Goal: Task Accomplishment & Management: Use online tool/utility

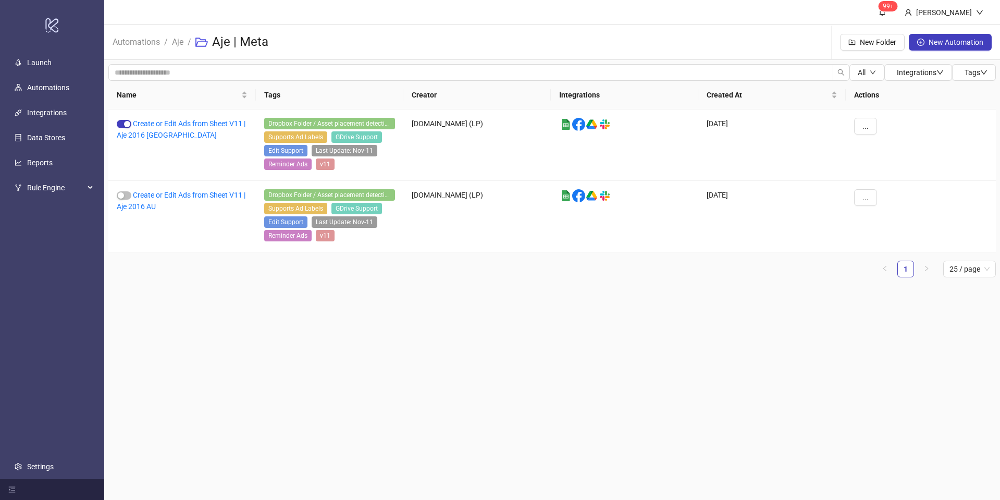
click at [164, 43] on ol "Automations / Aje / Aje | Meta" at bounding box center [195, 42] width 164 height 33
click at [170, 44] on link "Aje" at bounding box center [178, 40] width 16 height 11
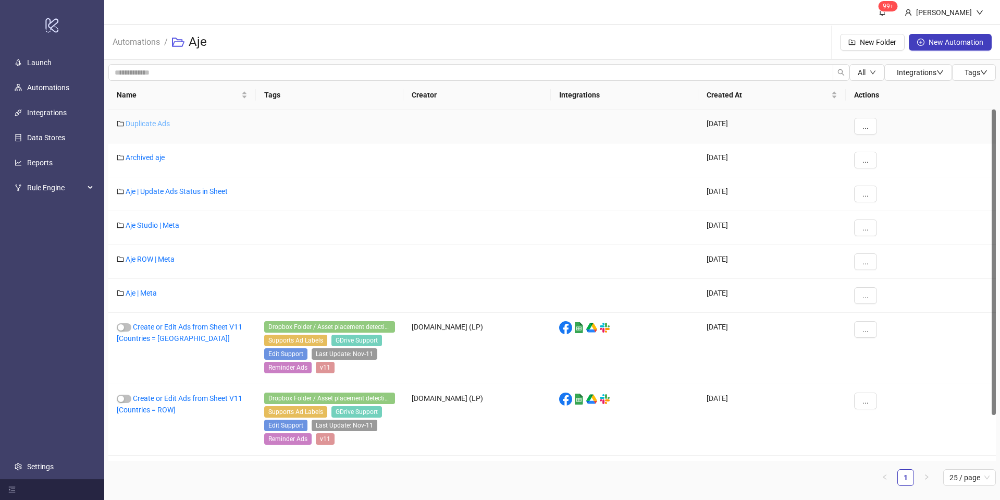
click at [153, 125] on link "Duplicate Ads" at bounding box center [148, 123] width 44 height 8
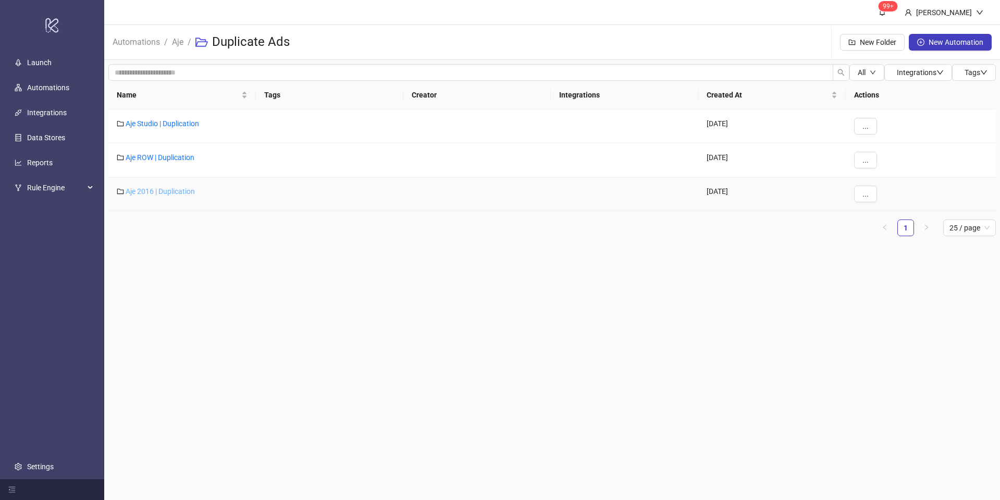
click at [165, 189] on link "Aje 2016 | Duplication" at bounding box center [160, 191] width 69 height 8
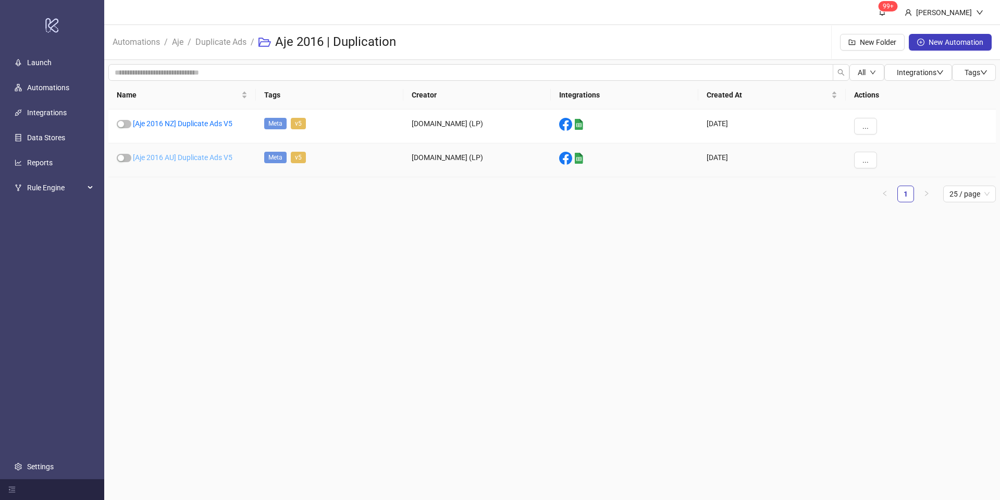
click at [204, 160] on link "[Aje 2016 AU] Duplicate Ads V5" at bounding box center [183, 157] width 100 height 8
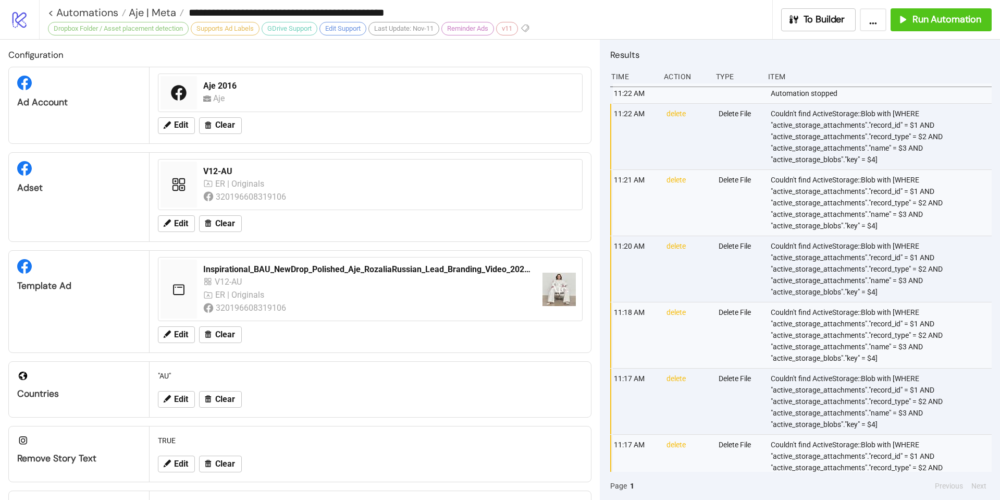
type input "**********"
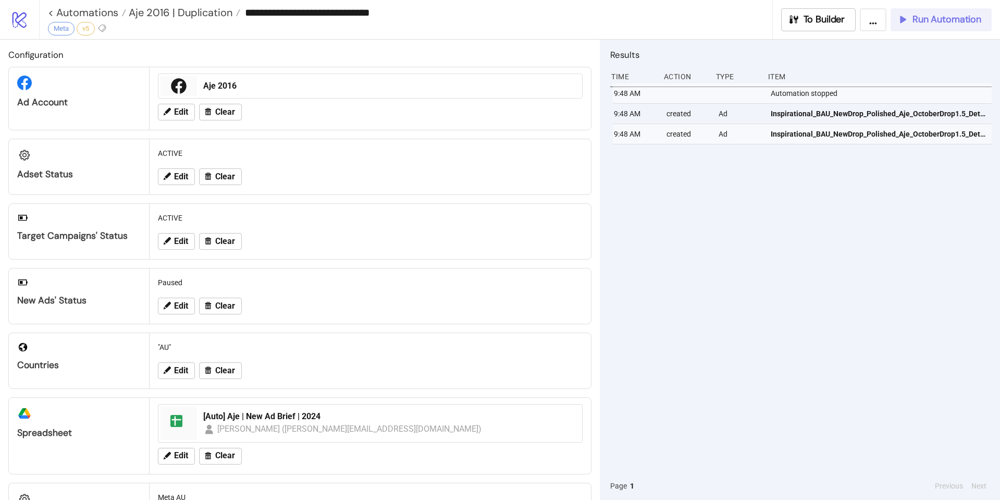
click at [935, 17] on span "Run Automation" at bounding box center [946, 20] width 69 height 12
click at [209, 13] on span "Aje 2016 | Duplication" at bounding box center [179, 13] width 106 height 14
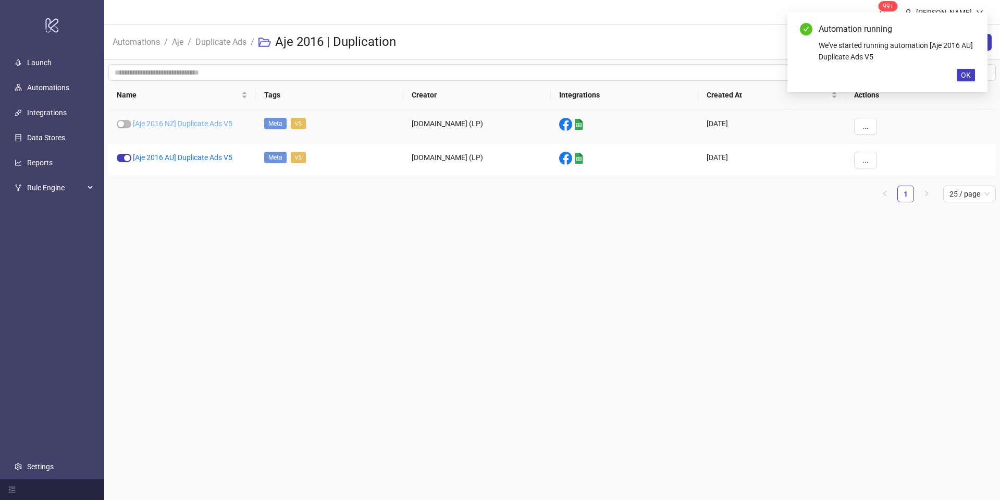
click at [182, 126] on link "[Aje 2016 NZ] Duplicate Ads V5" at bounding box center [183, 123] width 100 height 8
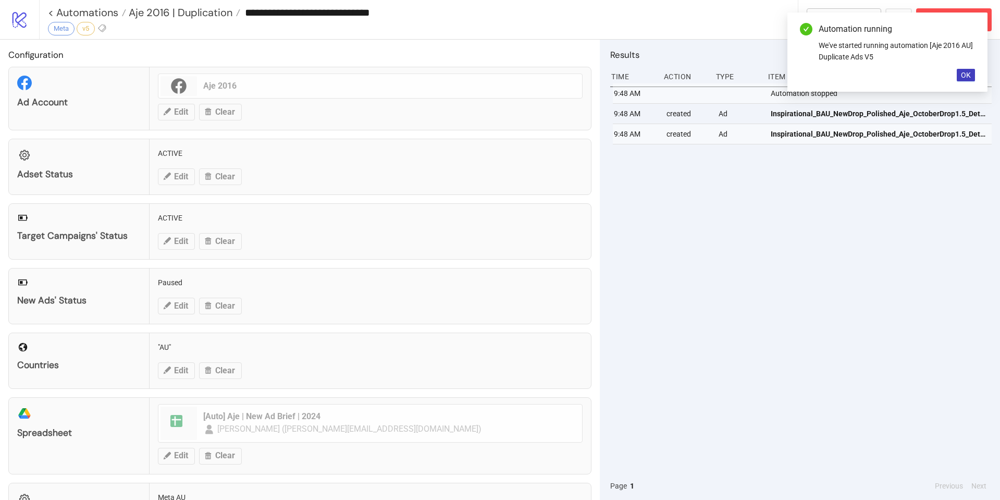
type input "**********"
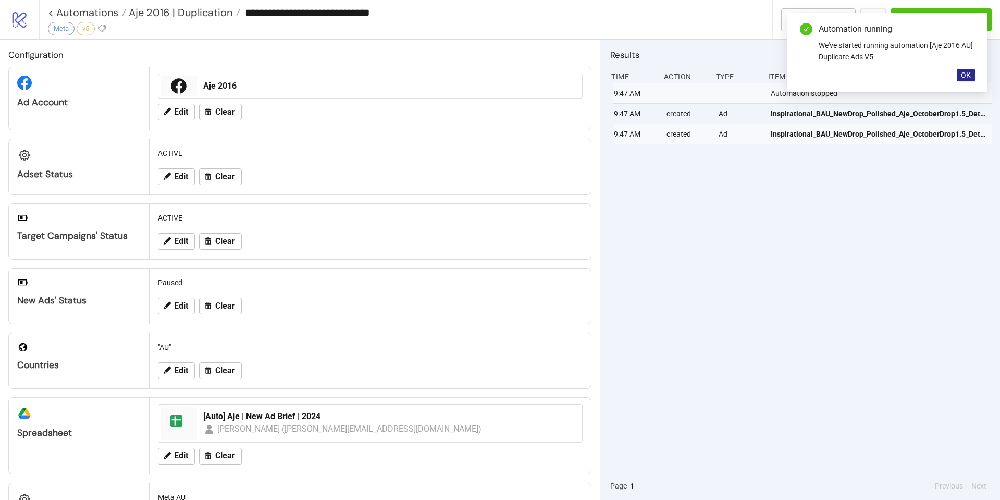
click at [966, 76] on span "OK" at bounding box center [966, 75] width 10 height 8
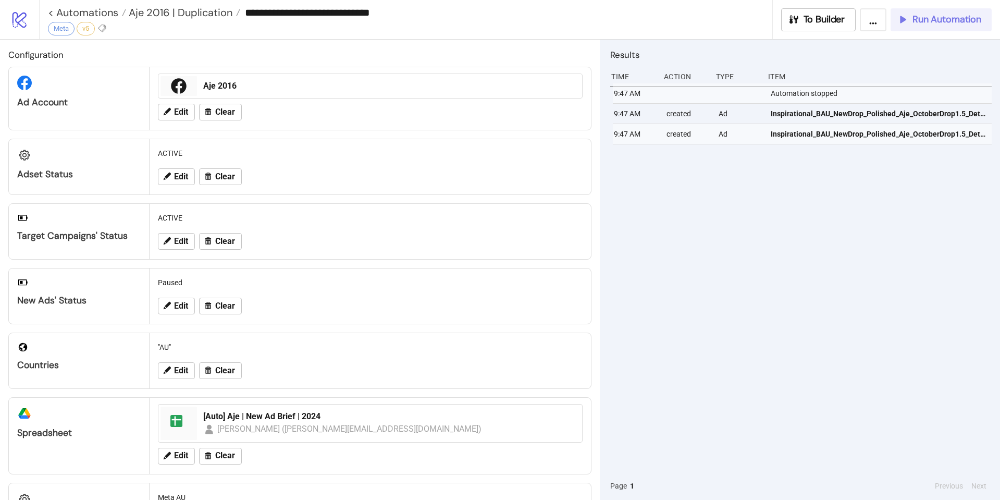
click at [947, 24] on span "Run Automation" at bounding box center [946, 20] width 69 height 12
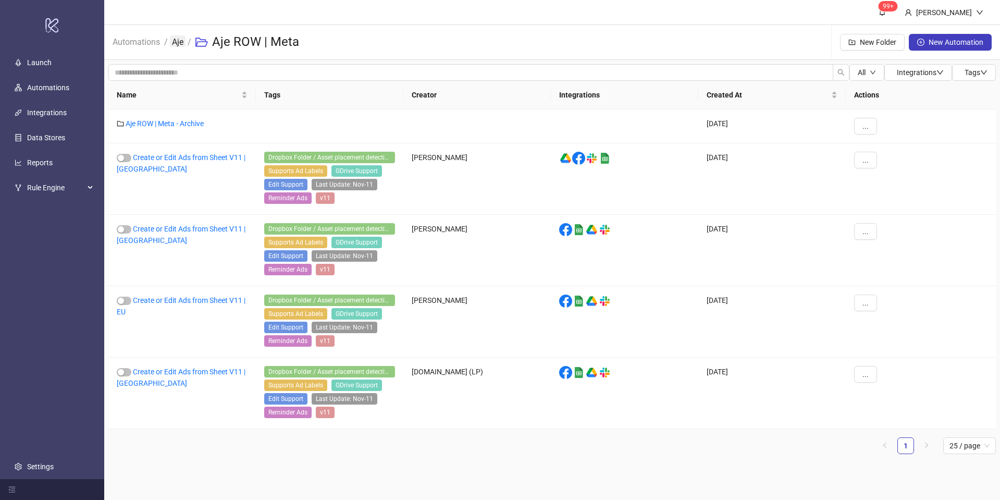
click at [179, 40] on link "Aje" at bounding box center [178, 40] width 16 height 11
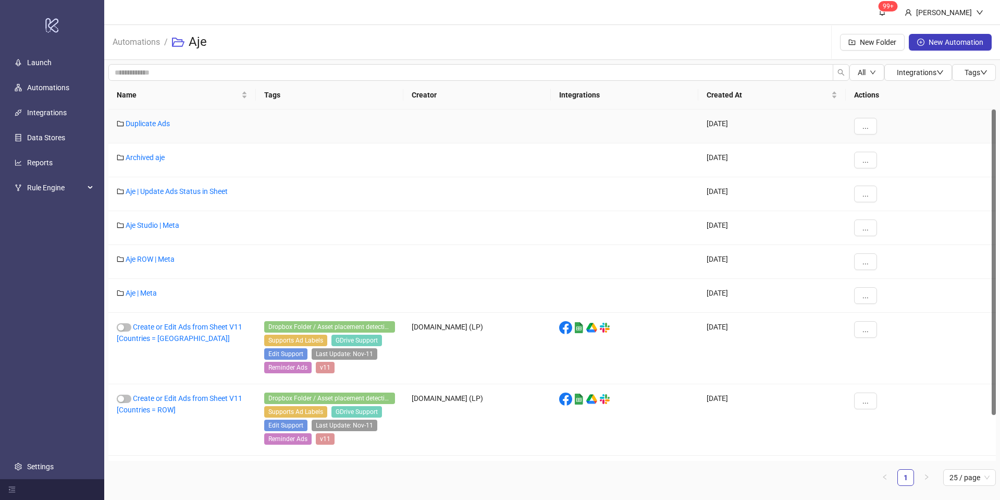
click at [156, 128] on div "Duplicate Ads" at bounding box center [181, 126] width 147 height 34
click at [161, 124] on link "Duplicate Ads" at bounding box center [148, 123] width 44 height 8
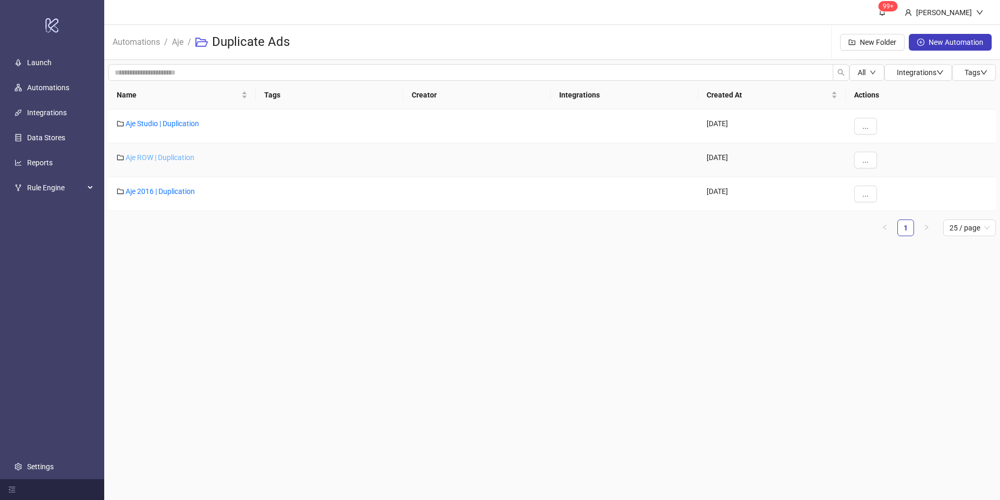
click at [152, 157] on link "Aje ROW | Duplication" at bounding box center [160, 157] width 69 height 8
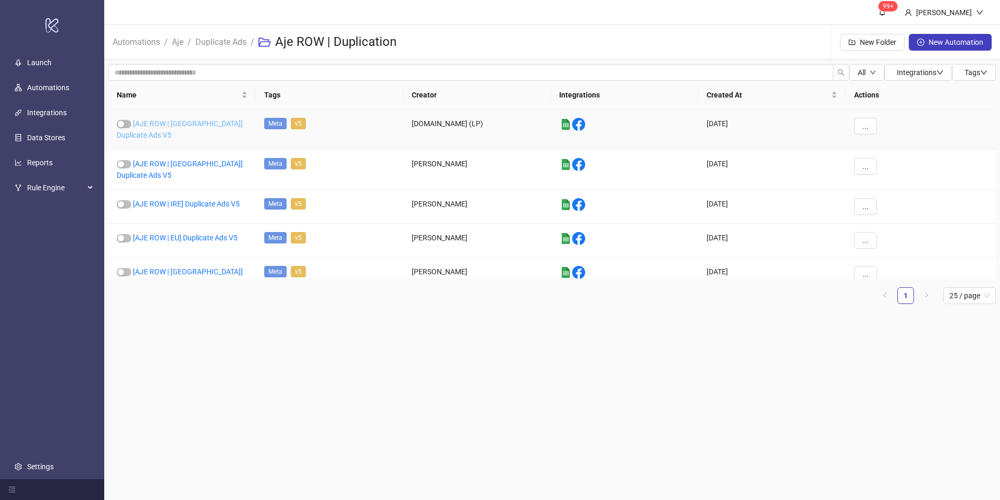
click at [190, 126] on link "[AJE ROW | US] Duplicate Ads V5" at bounding box center [180, 129] width 126 height 20
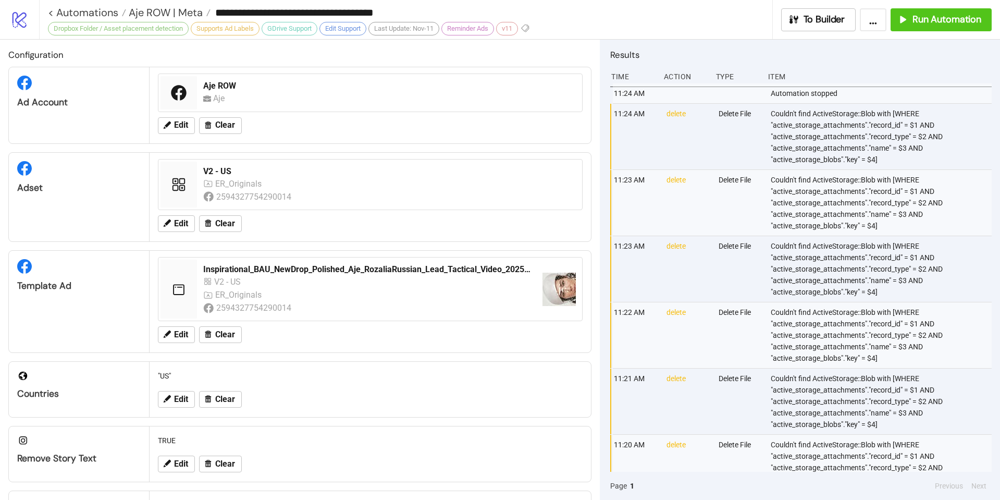
type input "**********"
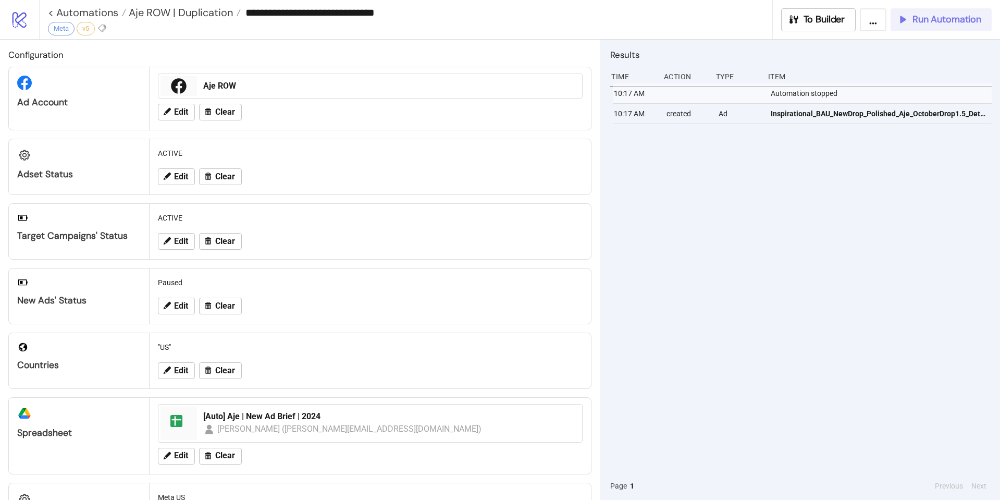
click at [953, 27] on button "Run Automation" at bounding box center [941, 19] width 101 height 23
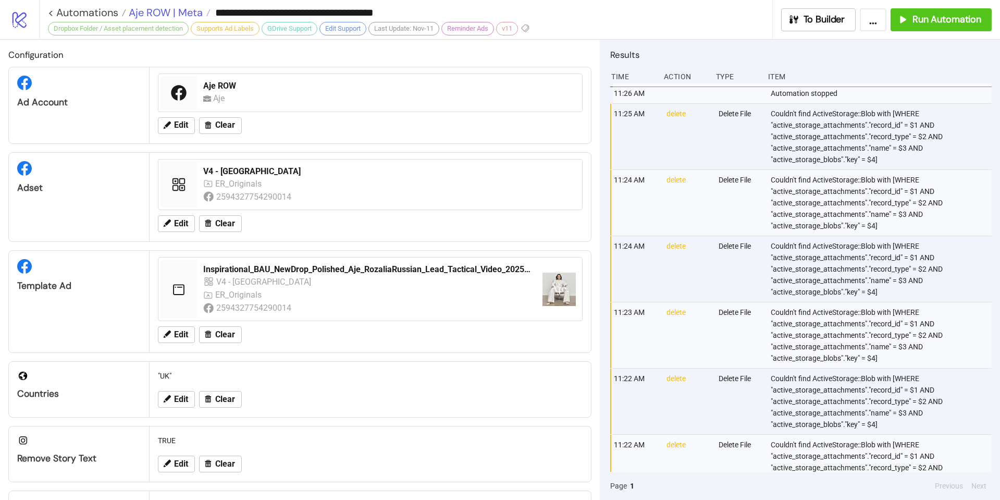
click at [170, 13] on span "Aje ROW | Meta" at bounding box center [164, 13] width 77 height 14
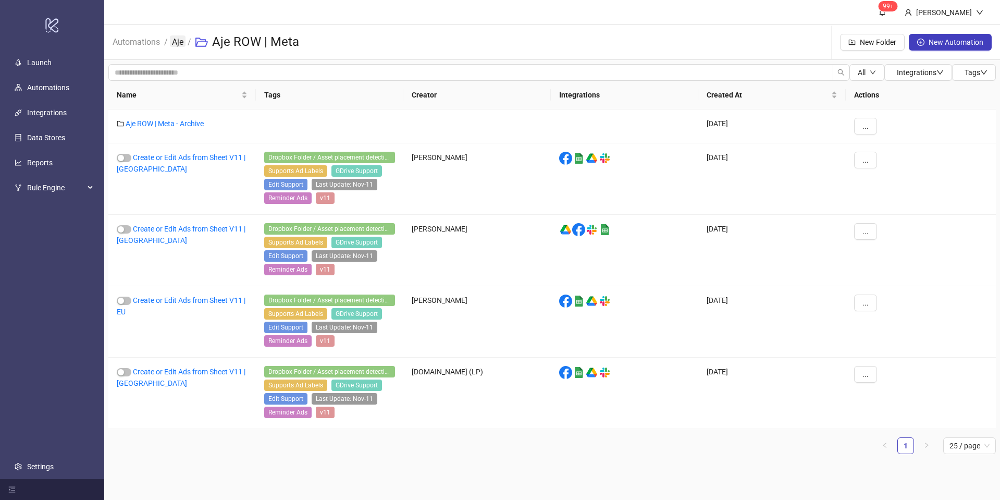
click at [180, 42] on link "Aje" at bounding box center [178, 40] width 16 height 11
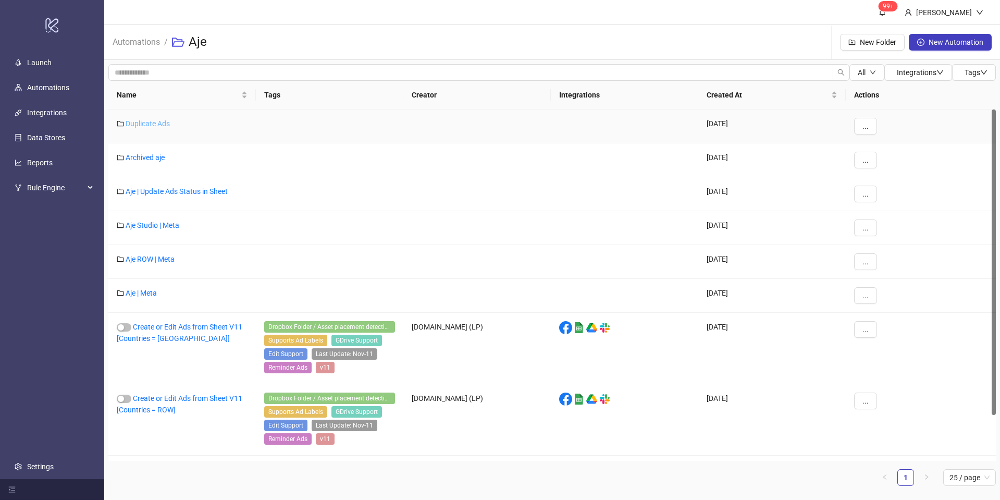
click at [140, 121] on link "Duplicate Ads" at bounding box center [148, 123] width 44 height 8
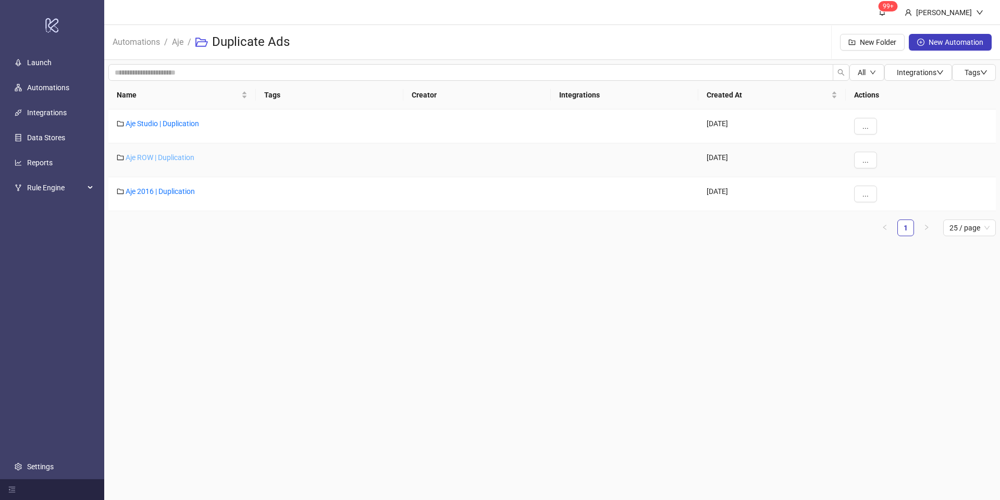
click at [160, 162] on div "Aje ROW | Duplication" at bounding box center [181, 160] width 147 height 34
click at [163, 159] on link "Aje ROW | Duplication" at bounding box center [160, 157] width 69 height 8
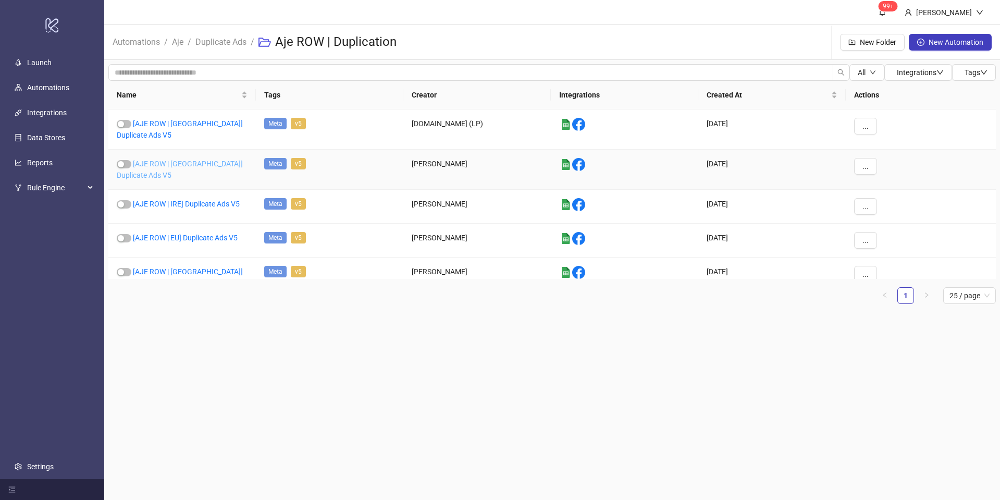
click at [199, 159] on link "[AJE ROW | UK] Duplicate Ads V5" at bounding box center [180, 169] width 126 height 20
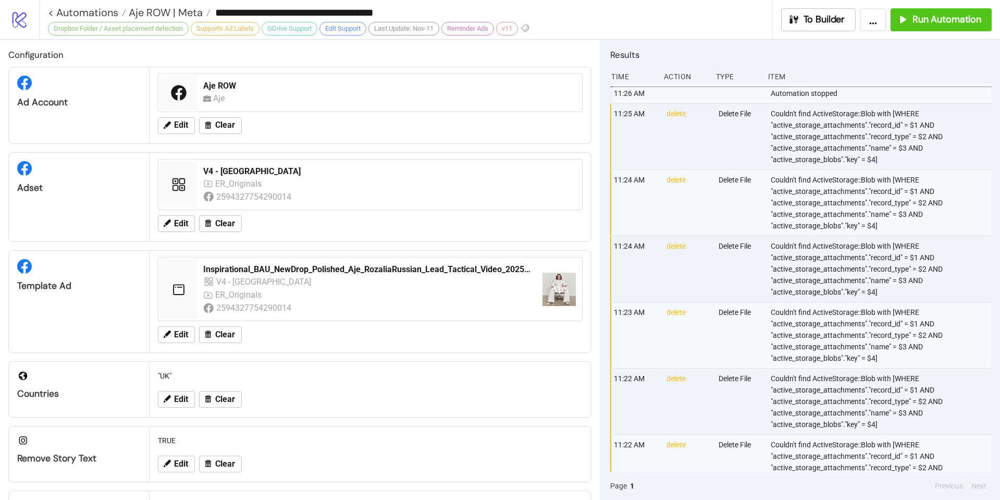
type input "**********"
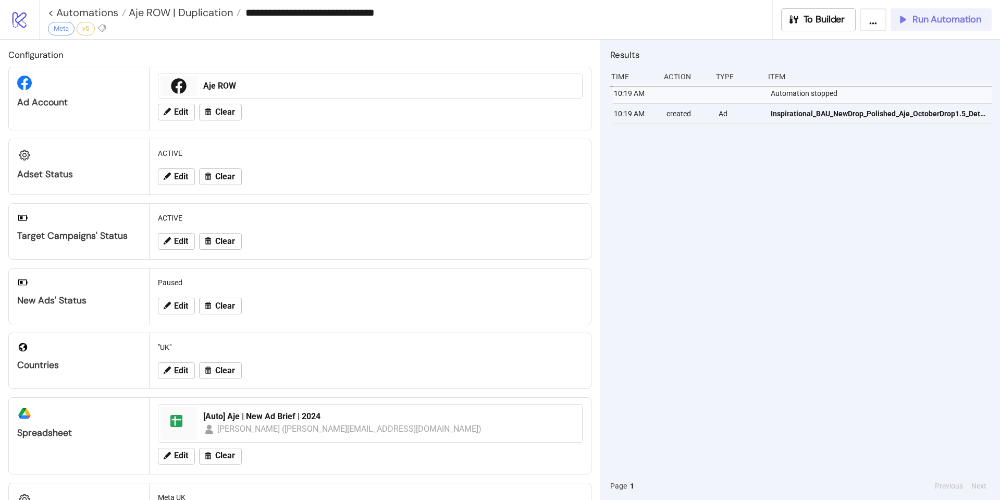
click at [917, 16] on span "Run Automation" at bounding box center [946, 20] width 69 height 12
